Goal: Transaction & Acquisition: Download file/media

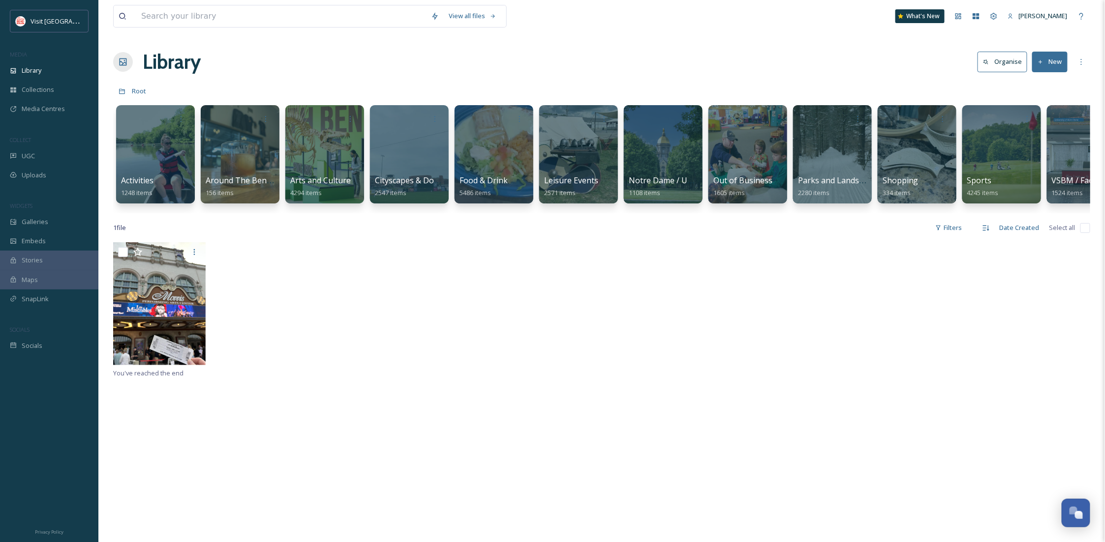
scroll to position [0, 15]
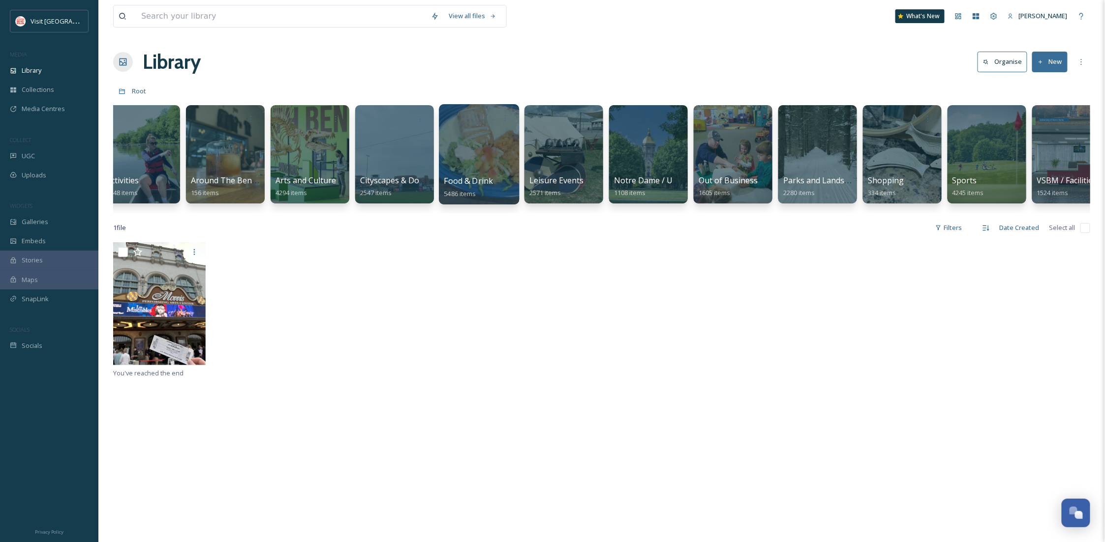
click at [484, 167] on div at bounding box center [479, 154] width 80 height 100
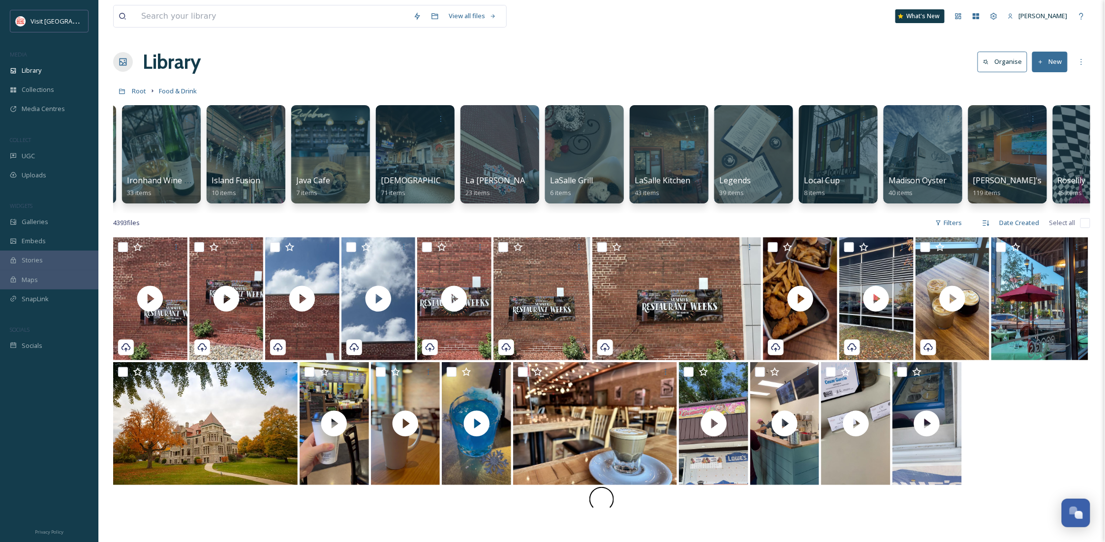
scroll to position [0, 1510]
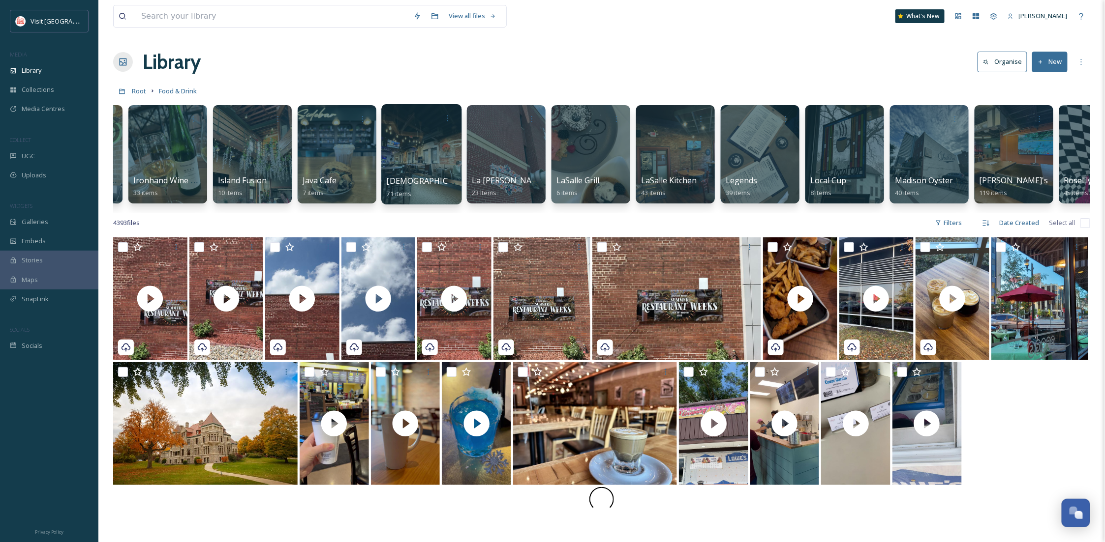
click at [446, 166] on div at bounding box center [421, 154] width 80 height 100
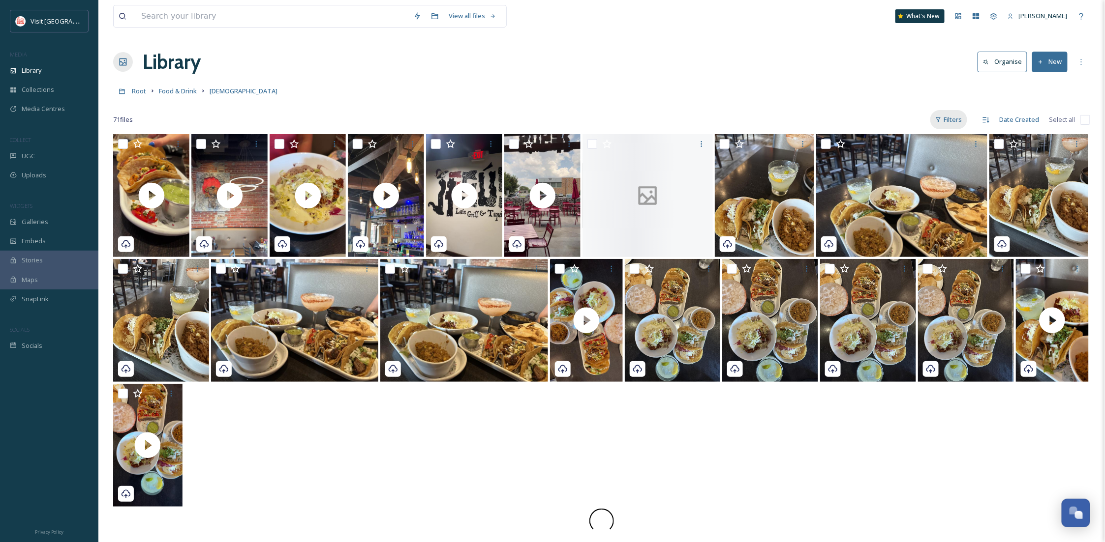
click at [952, 115] on div "Filters" at bounding box center [948, 119] width 37 height 19
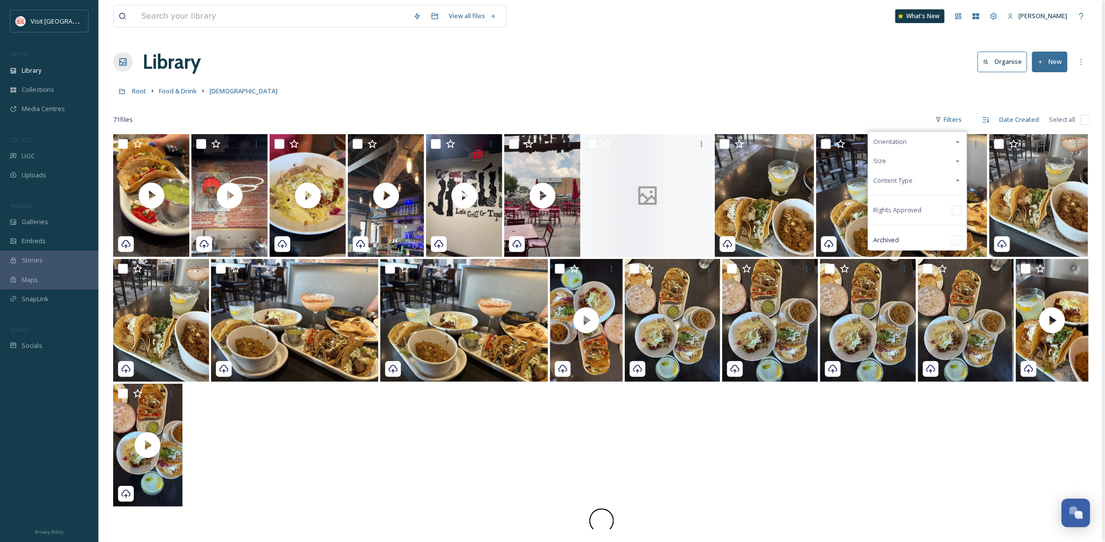
click at [915, 176] on div "Content Type" at bounding box center [917, 180] width 98 height 19
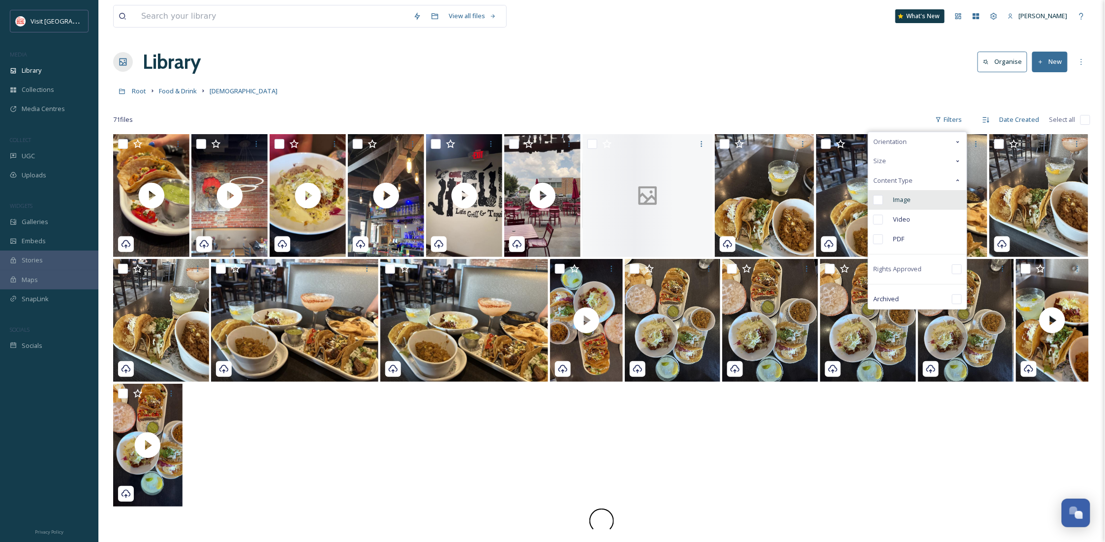
click at [924, 205] on div "Image" at bounding box center [917, 200] width 98 height 20
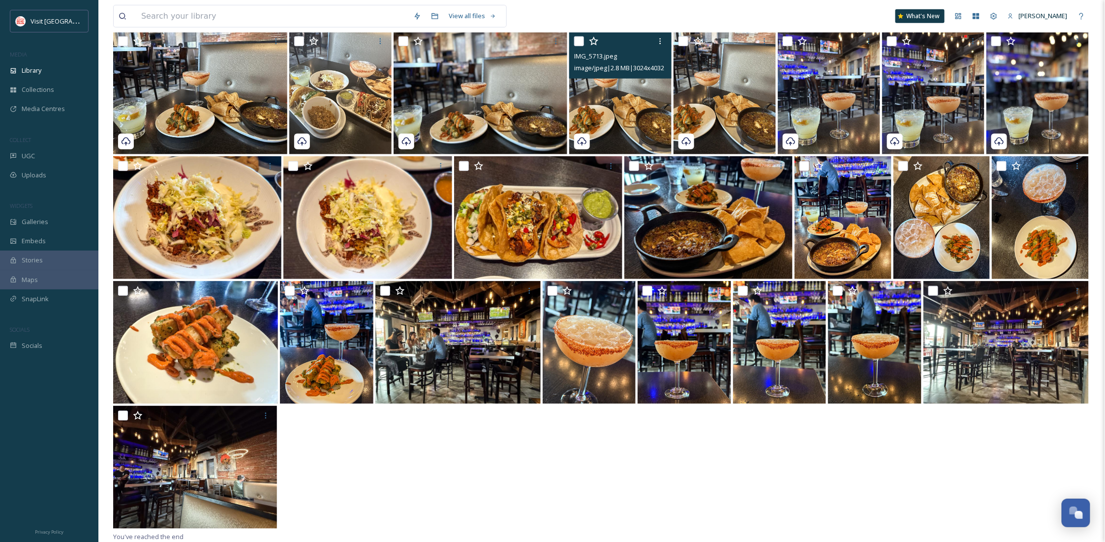
scroll to position [90, 0]
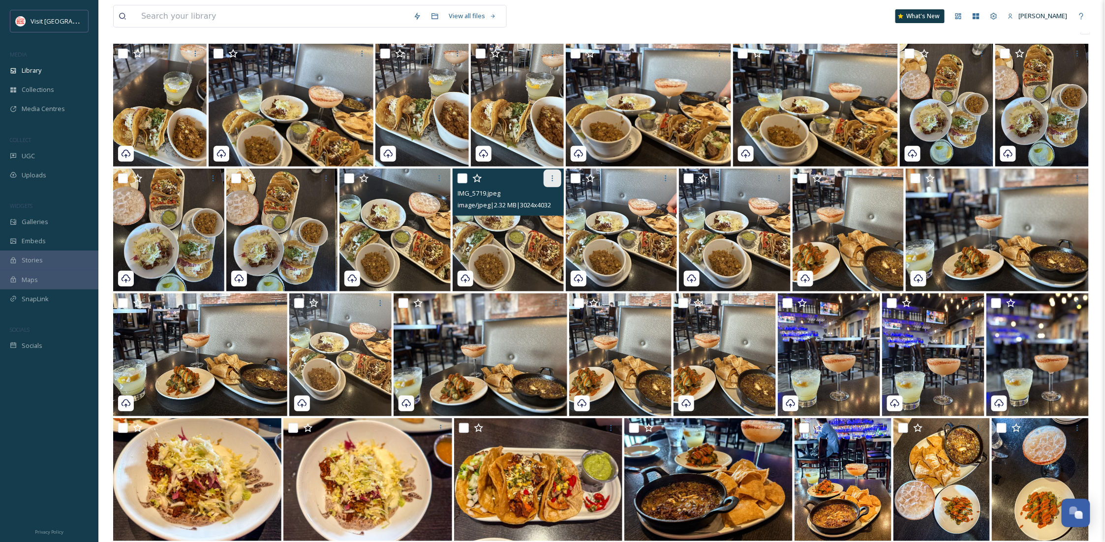
click at [556, 179] on icon at bounding box center [552, 179] width 8 height 8
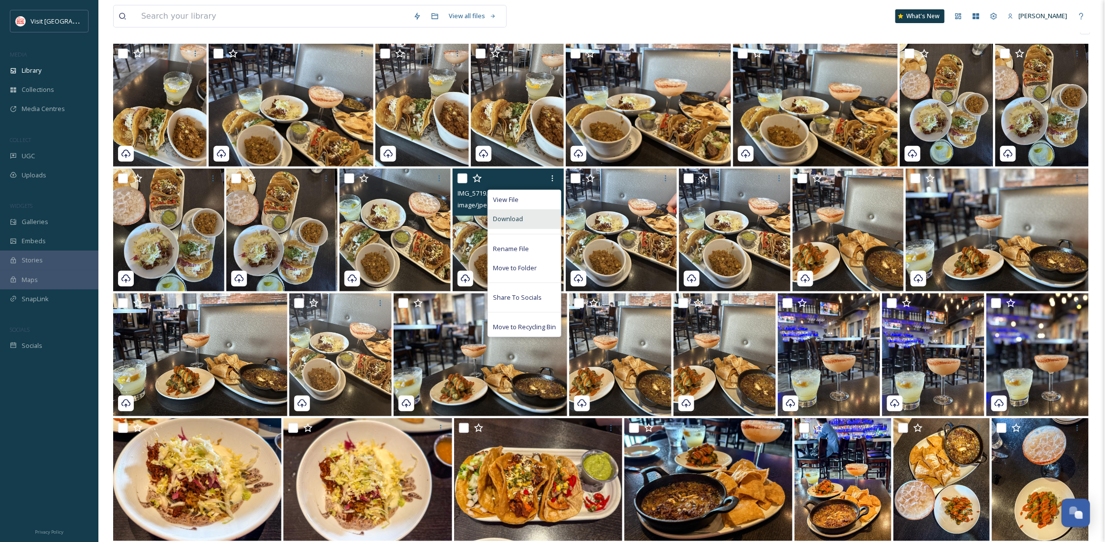
click at [521, 228] on div "Download" at bounding box center [524, 219] width 73 height 19
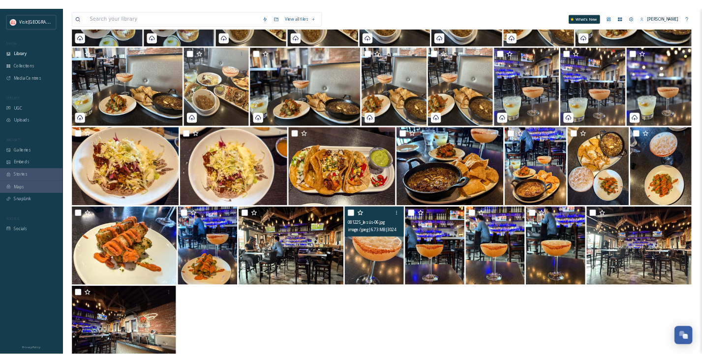
scroll to position [353, 0]
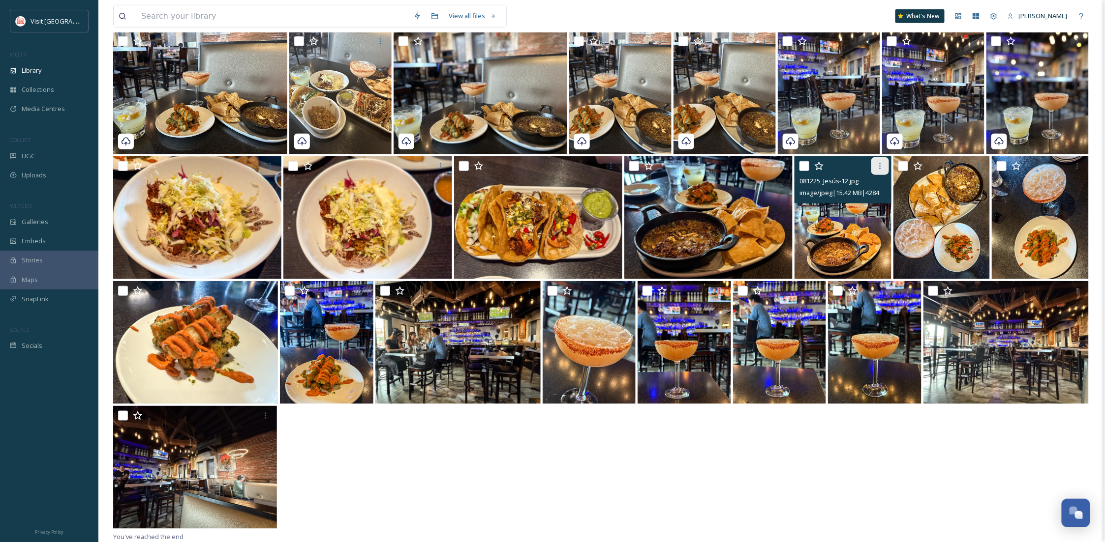
click at [883, 162] on icon at bounding box center [880, 166] width 8 height 8
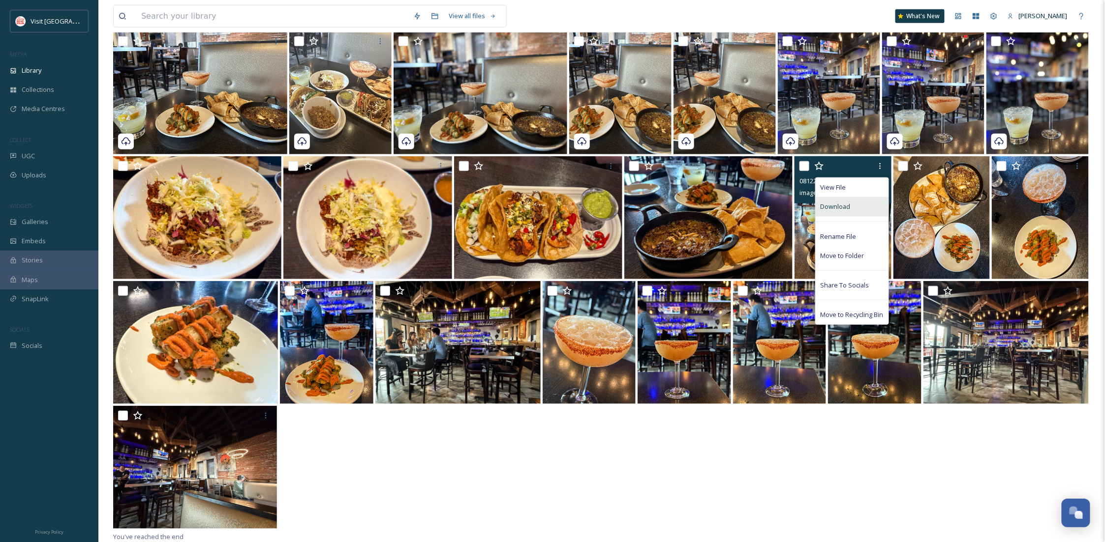
click at [863, 214] on div "Download" at bounding box center [851, 206] width 73 height 19
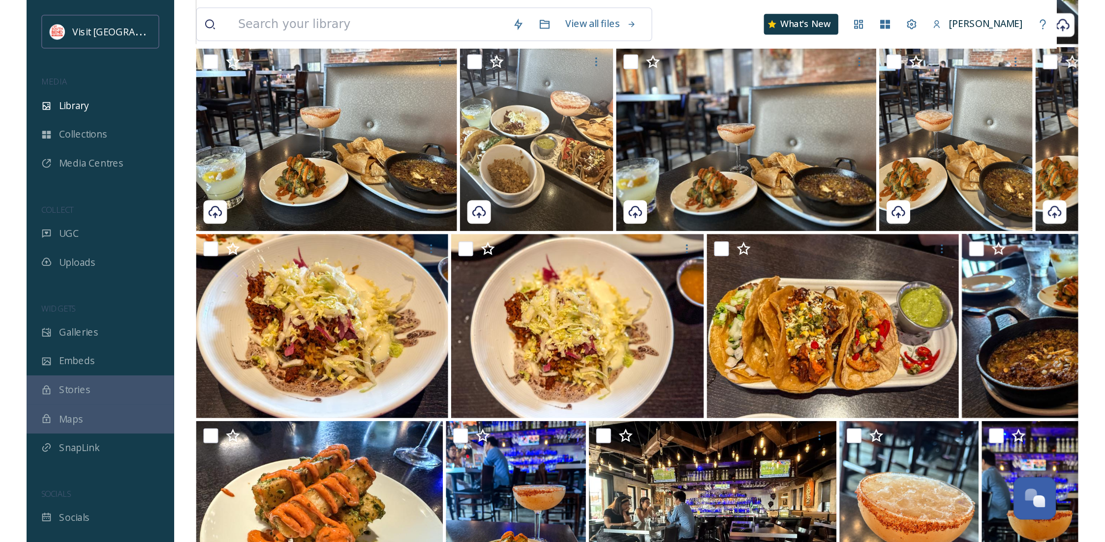
scroll to position [150, 0]
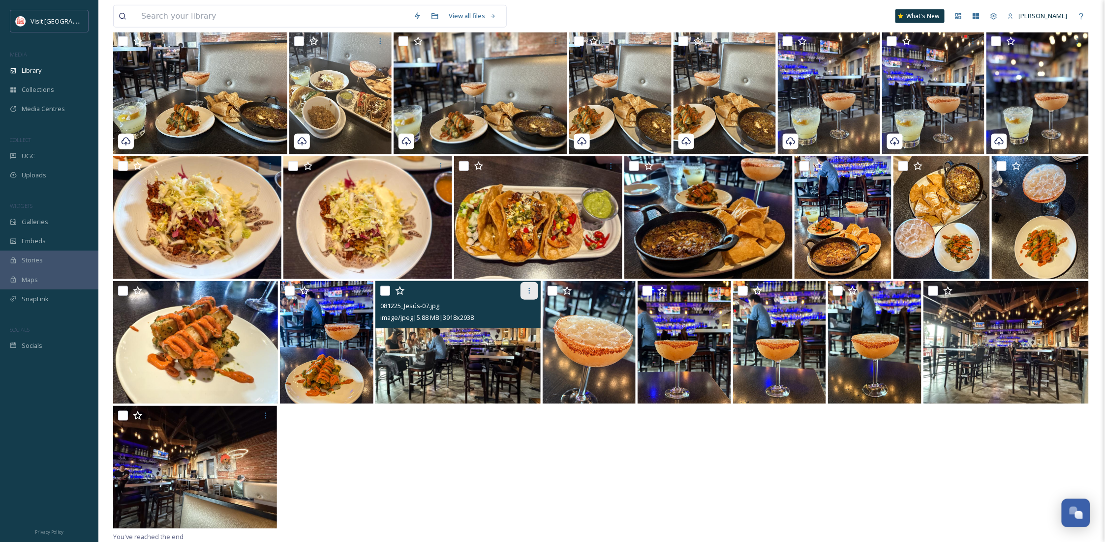
click at [527, 290] on icon at bounding box center [529, 291] width 8 height 8
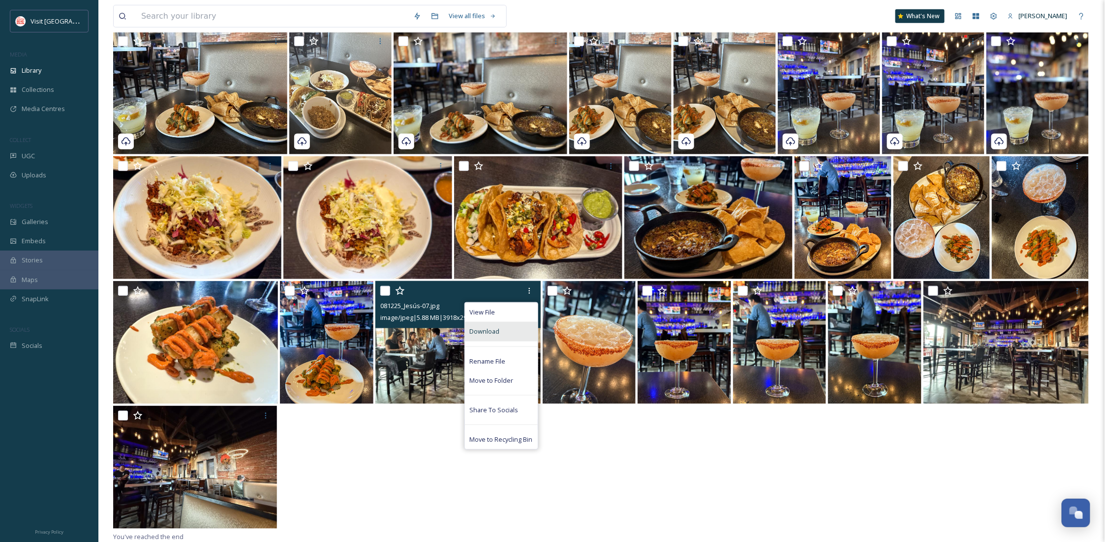
click at [515, 337] on div "Download" at bounding box center [501, 331] width 73 height 19
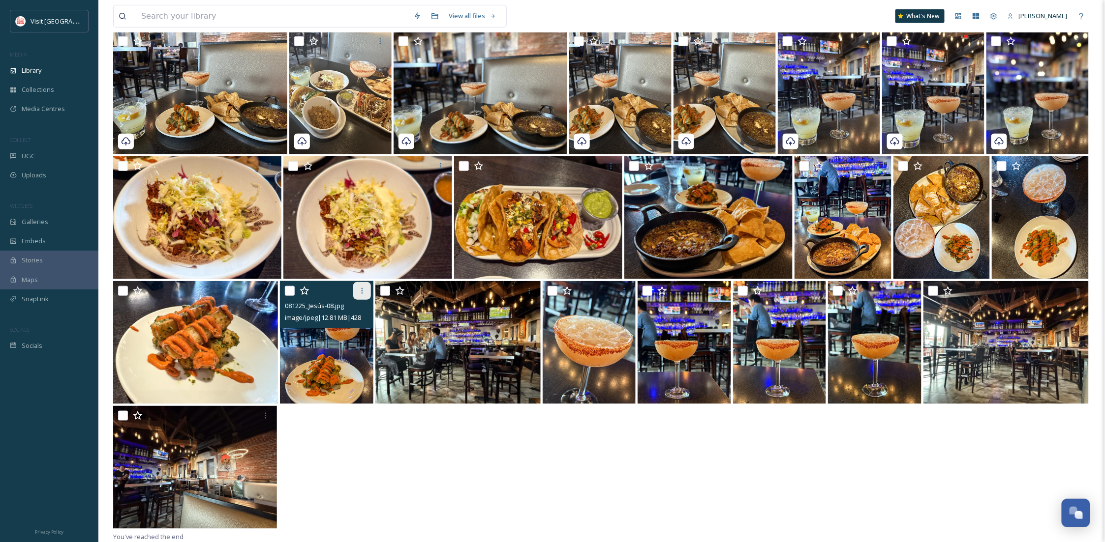
click at [364, 292] on icon at bounding box center [362, 291] width 8 height 8
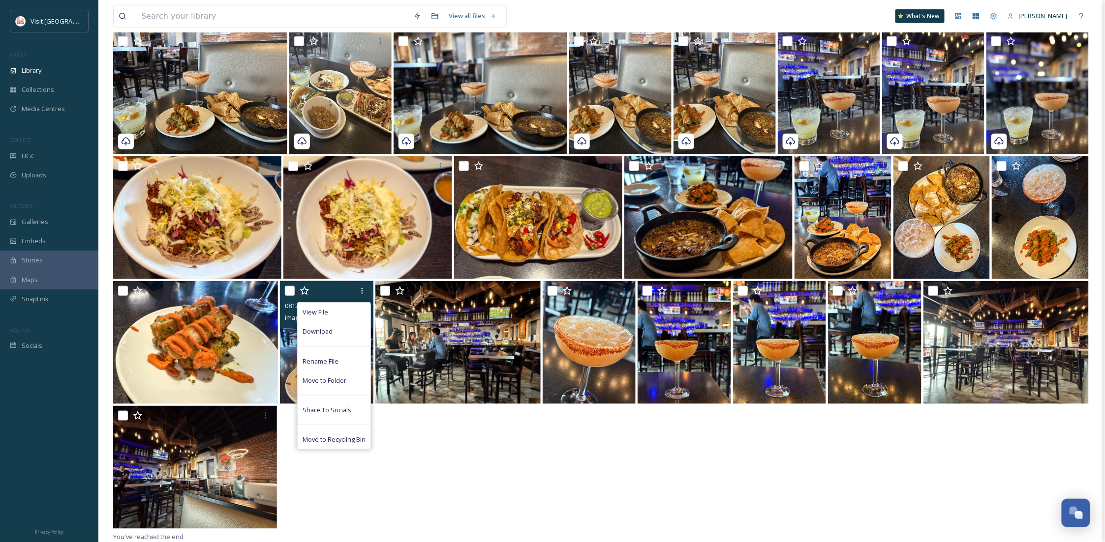
click at [338, 334] on div "Download" at bounding box center [334, 331] width 73 height 19
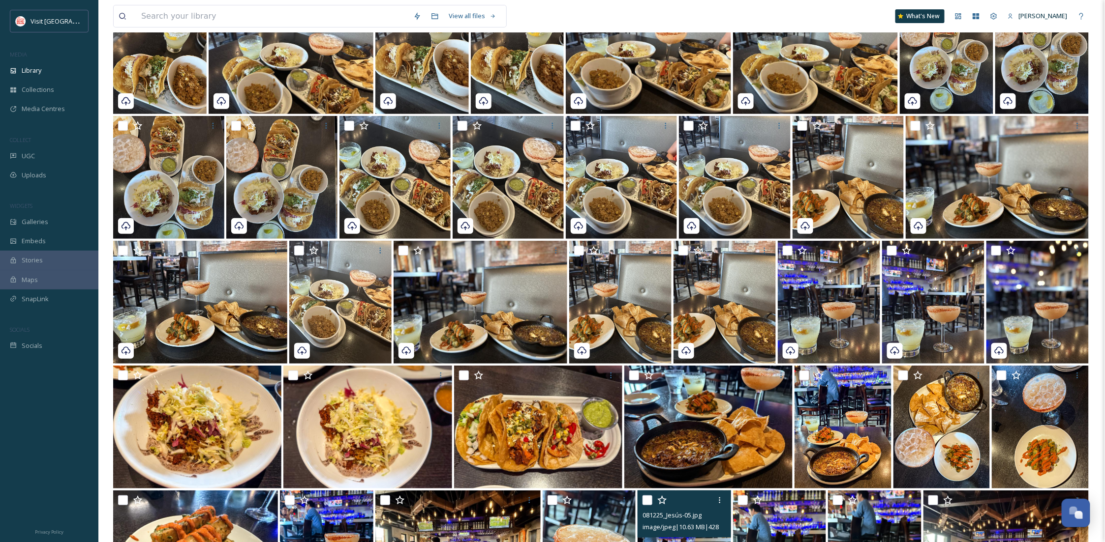
scroll to position [90, 0]
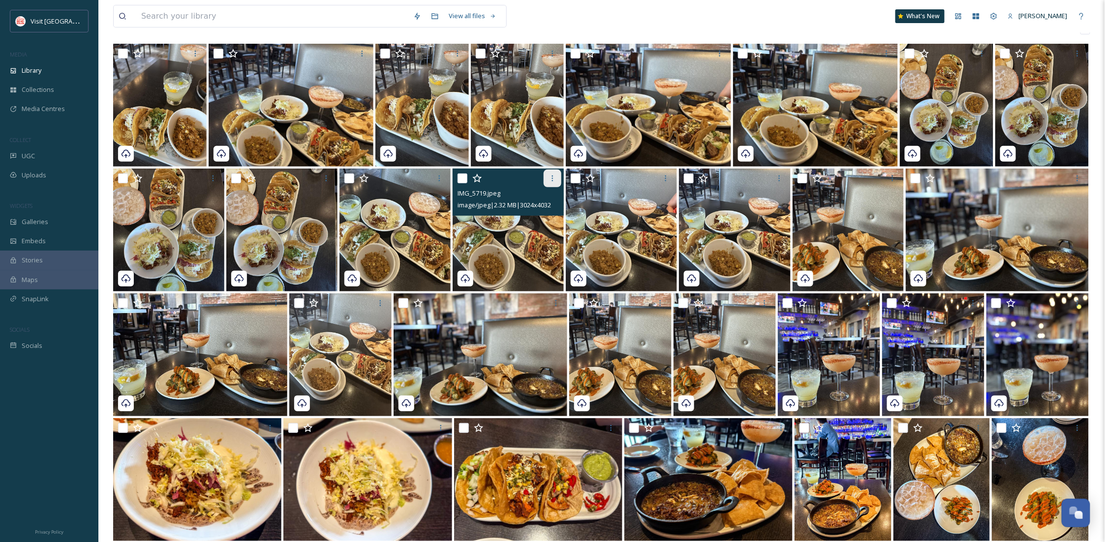
click at [557, 180] on div at bounding box center [552, 179] width 18 height 18
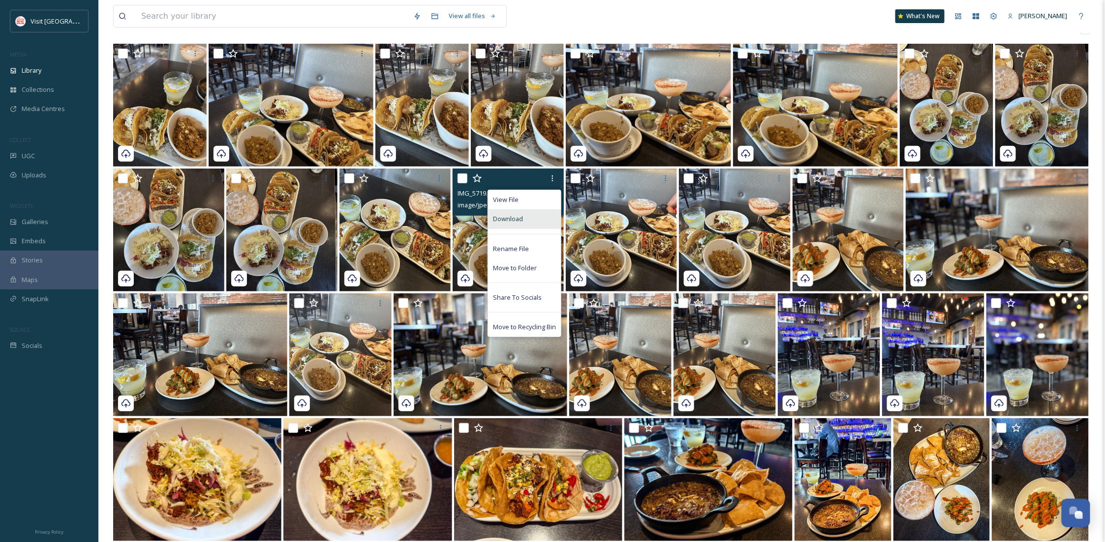
click at [528, 228] on div "Download" at bounding box center [524, 219] width 73 height 19
